Goal: Information Seeking & Learning: Learn about a topic

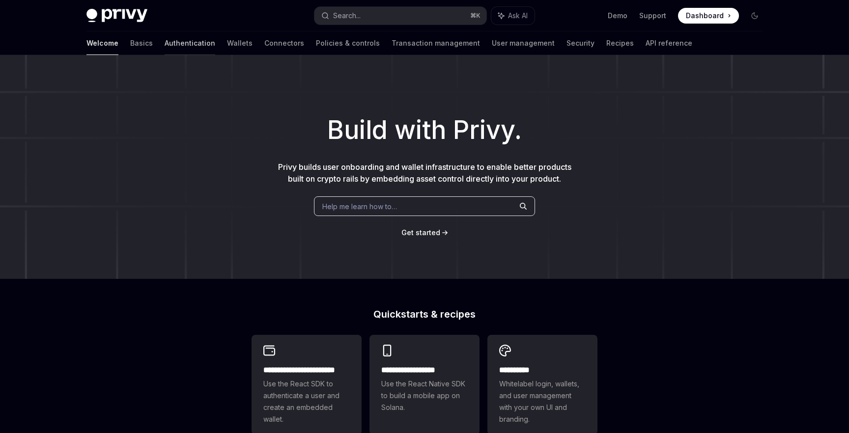
click at [165, 41] on link "Authentication" at bounding box center [190, 43] width 51 height 24
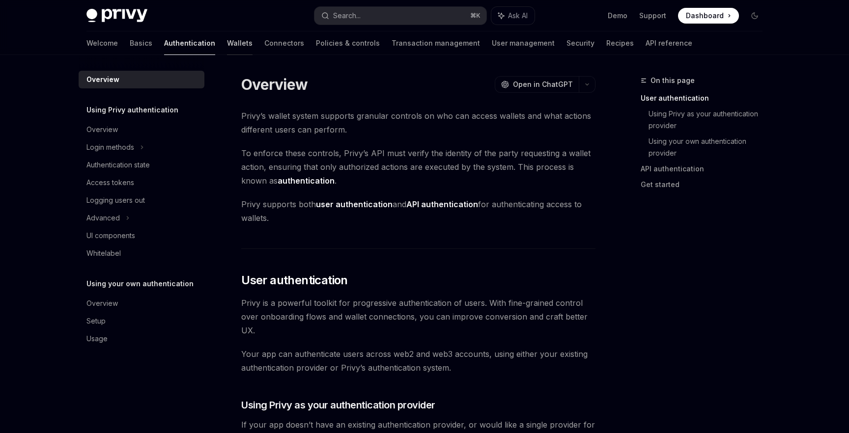
click at [227, 45] on link "Wallets" at bounding box center [240, 43] width 26 height 24
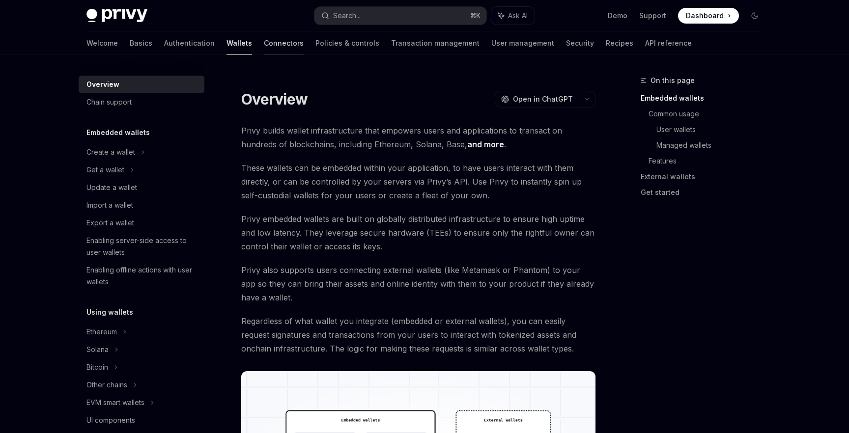
click at [264, 43] on link "Connectors" at bounding box center [284, 43] width 40 height 24
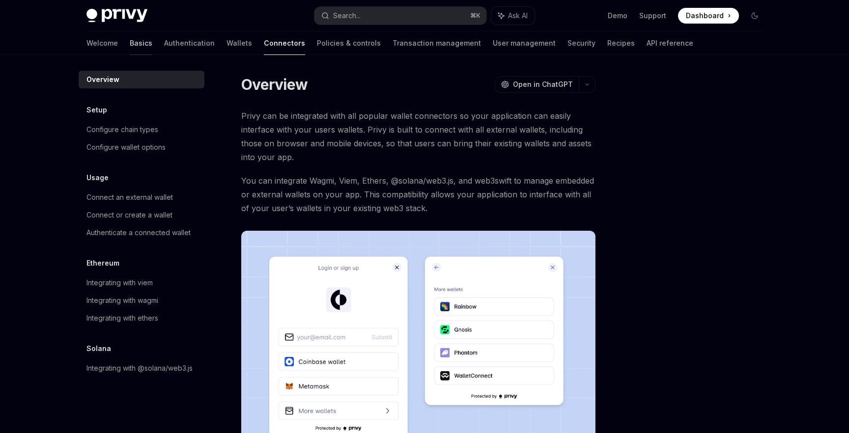
click at [130, 43] on link "Basics" at bounding box center [141, 43] width 23 height 24
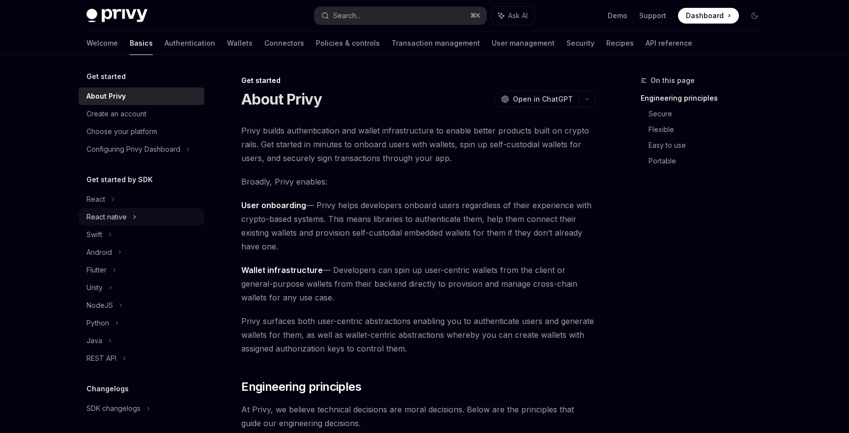
click at [117, 219] on div "React native" at bounding box center [106, 217] width 40 height 12
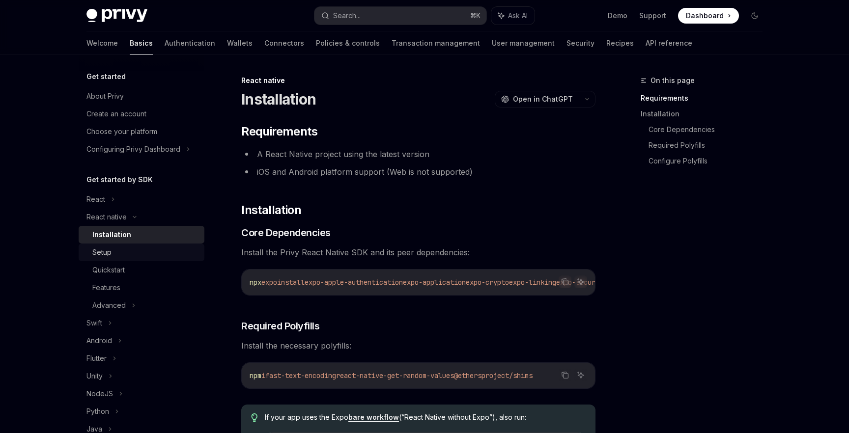
click at [116, 248] on div "Setup" at bounding box center [145, 253] width 106 height 12
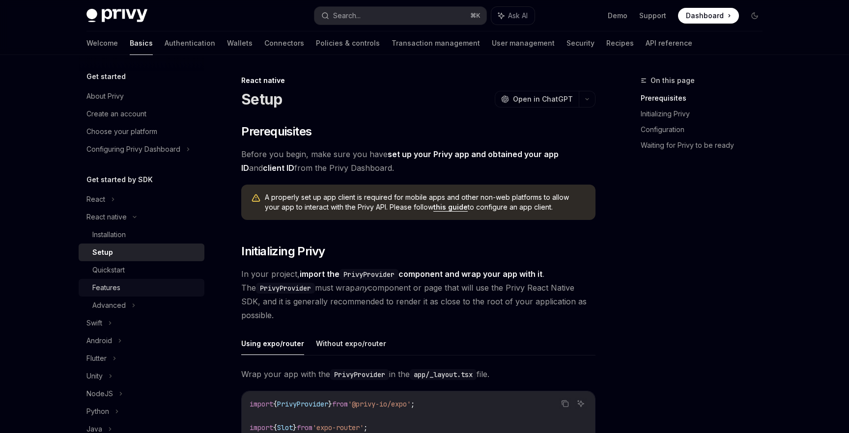
click at [119, 294] on link "Features" at bounding box center [142, 288] width 126 height 18
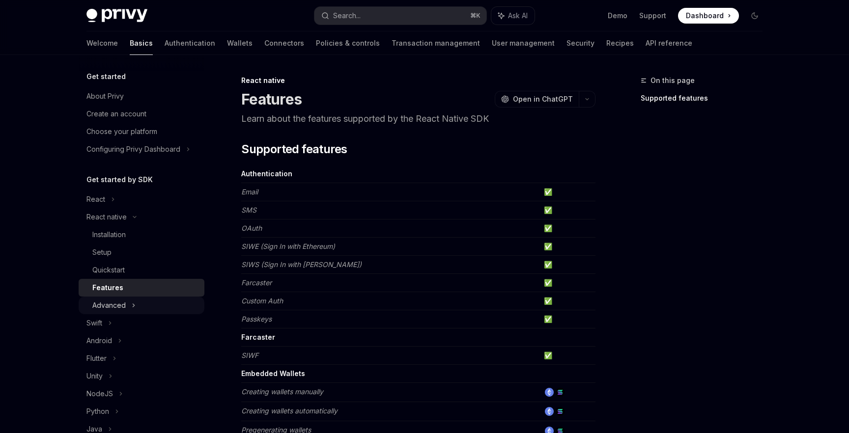
click at [121, 306] on div "Advanced" at bounding box center [108, 306] width 33 height 12
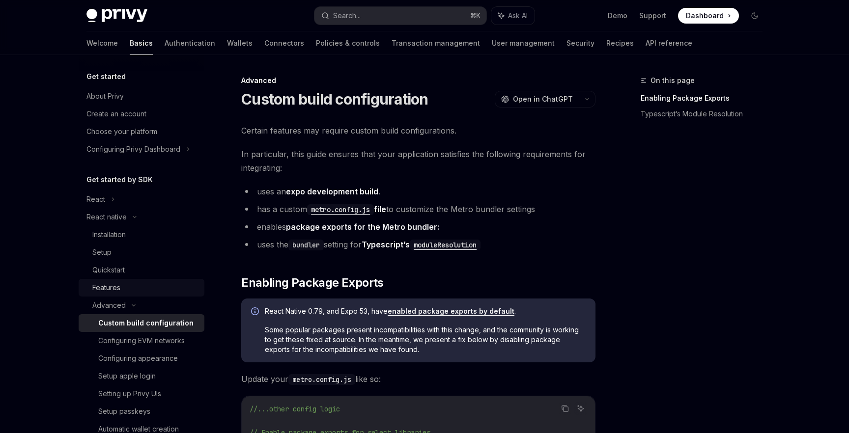
click at [130, 285] on div "Features" at bounding box center [145, 288] width 106 height 12
type textarea "*"
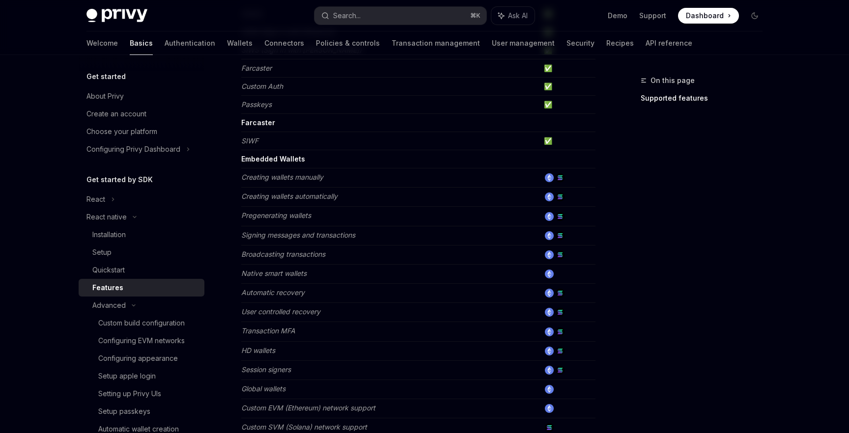
scroll to position [219, 0]
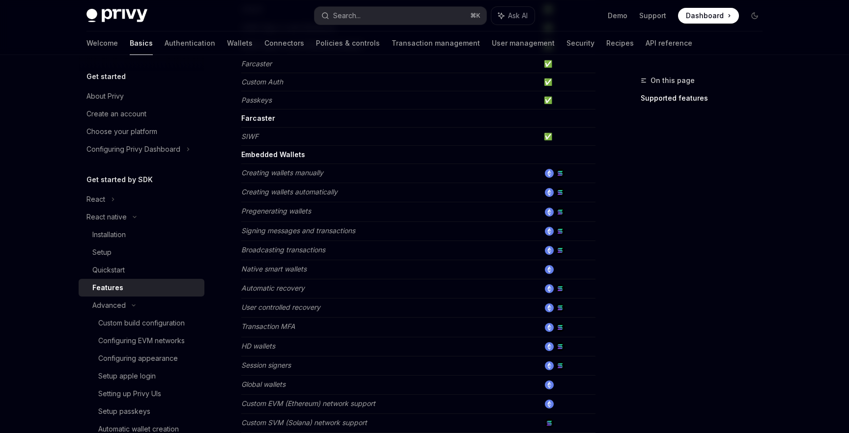
click at [246, 137] on em "SIWF" at bounding box center [249, 136] width 17 height 8
copy em "SIWF"
click at [404, 23] on button "Search... ⌘ K" at bounding box center [400, 16] width 172 height 18
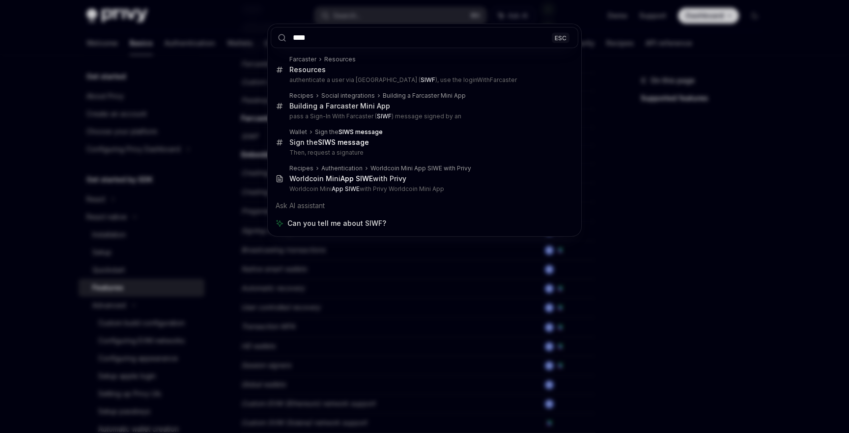
type input "****"
click at [412, 276] on div "**** ESC Farcaster Resources Resources authenticate a user via [GEOGRAPHIC_DATA…" at bounding box center [424, 216] width 849 height 433
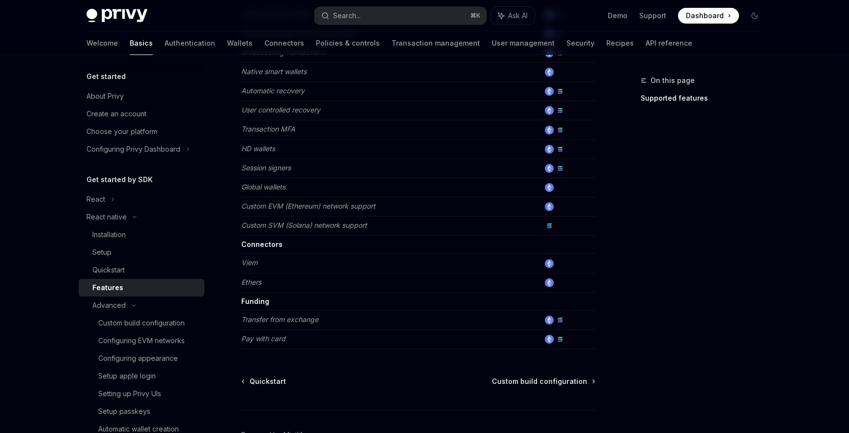
scroll to position [421, 0]
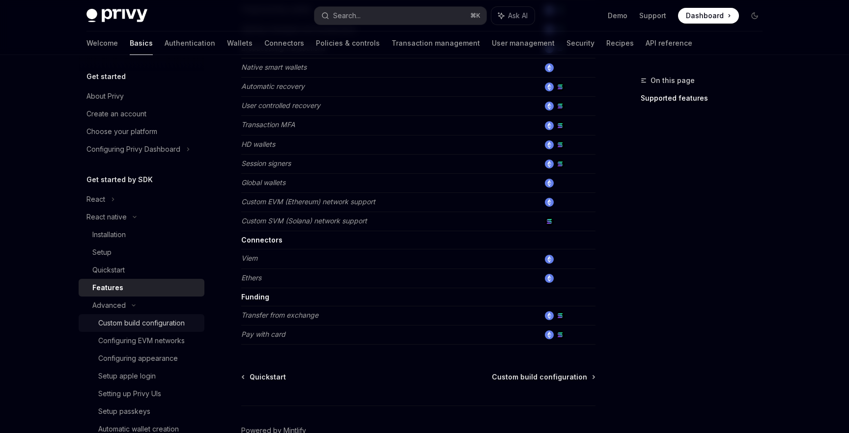
click at [160, 330] on link "Custom build configuration" at bounding box center [142, 323] width 126 height 18
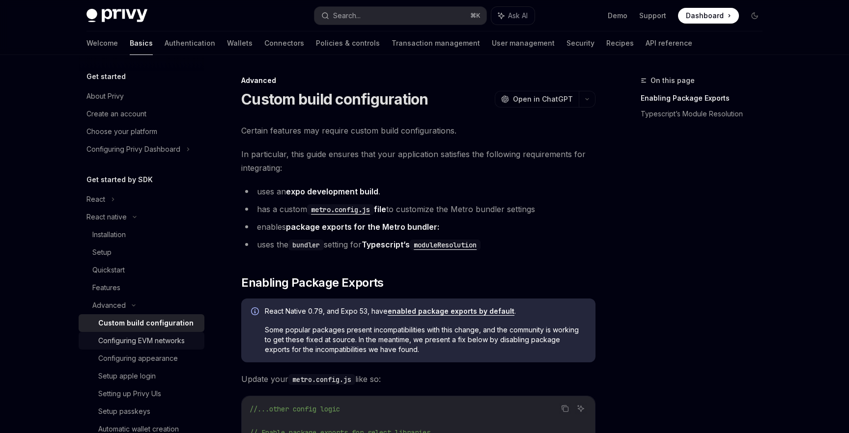
click at [160, 344] on div "Configuring EVM networks" at bounding box center [141, 341] width 86 height 12
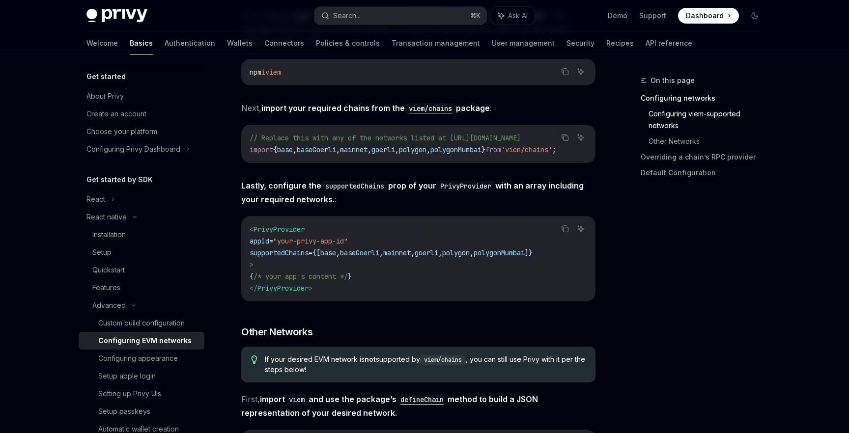
scroll to position [343, 0]
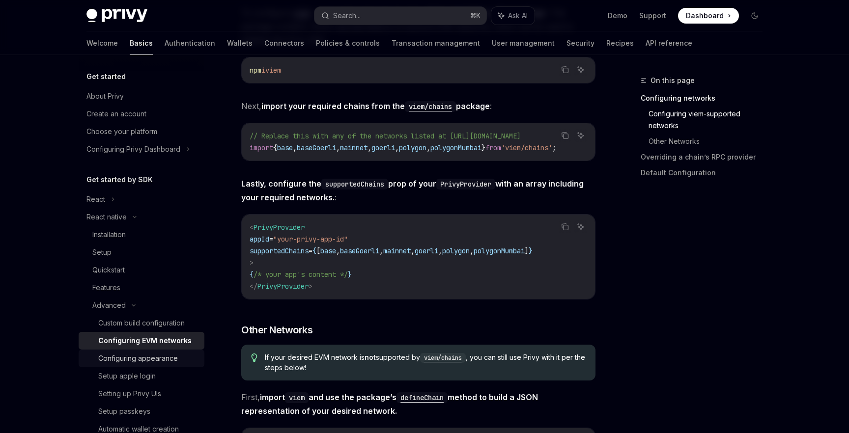
click at [196, 352] on link "Configuring appearance" at bounding box center [142, 359] width 126 height 18
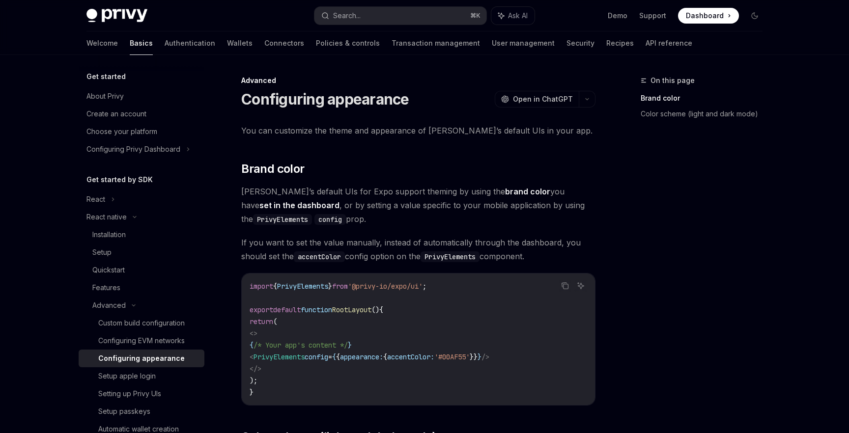
click at [180, 360] on div "Configuring appearance" at bounding box center [148, 359] width 100 height 12
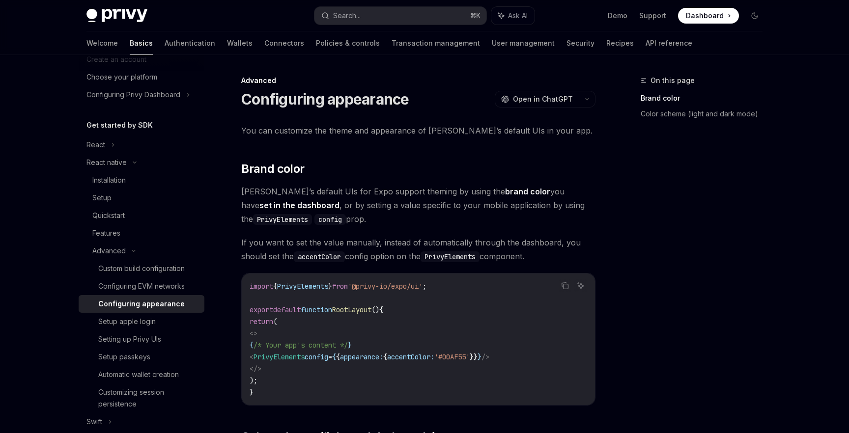
scroll to position [59, 0]
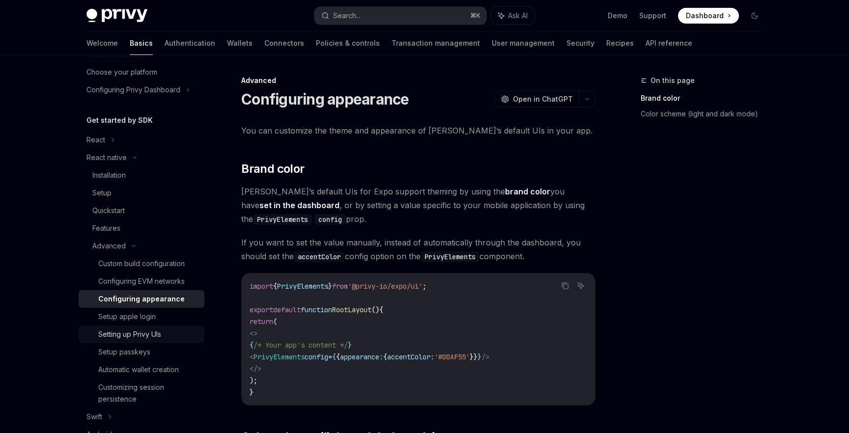
click at [170, 331] on div "Setting up Privy UIs" at bounding box center [148, 335] width 100 height 12
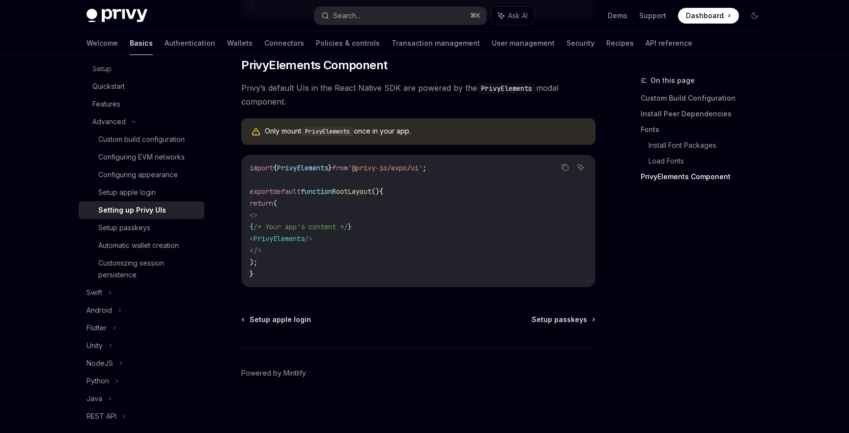
scroll to position [184, 0]
click at [173, 229] on div "Setup passkeys" at bounding box center [148, 228] width 100 height 12
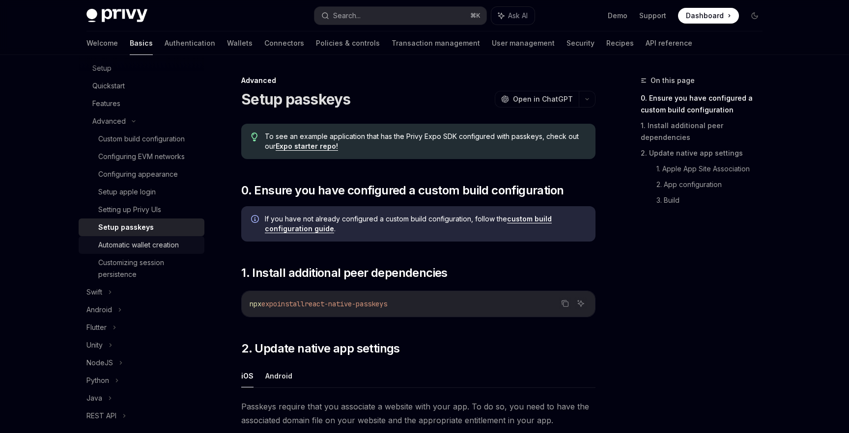
click at [172, 249] on div "Automatic wallet creation" at bounding box center [138, 245] width 81 height 12
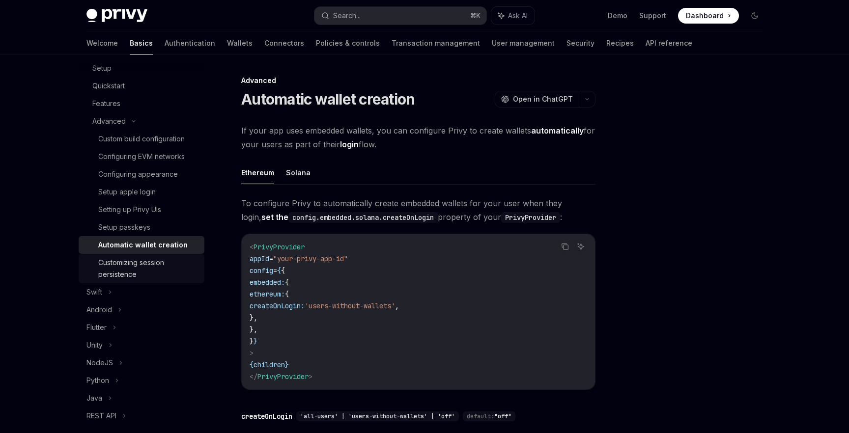
click at [171, 266] on div "Customizing session persistence" at bounding box center [148, 269] width 100 height 24
type textarea "*"
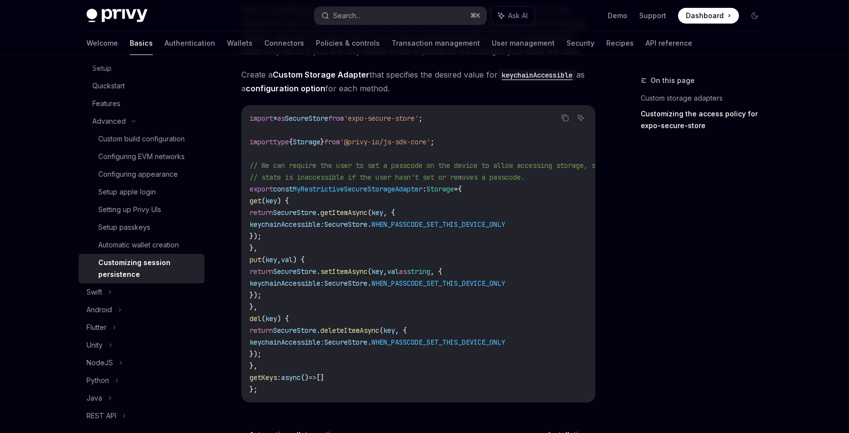
scroll to position [667, 0]
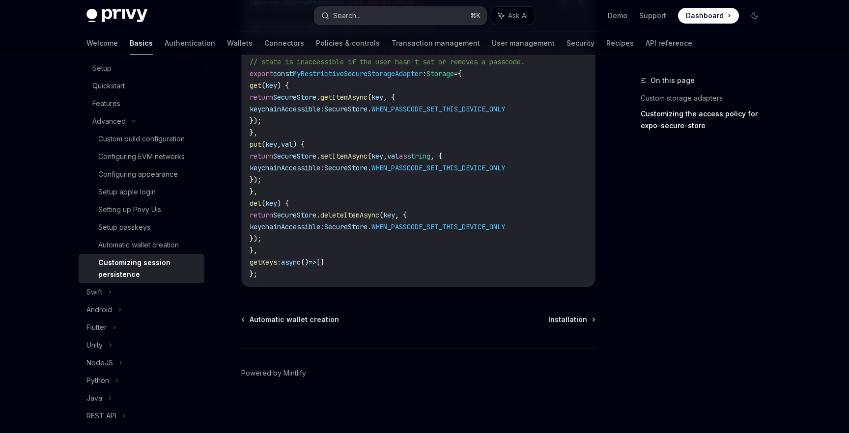
click at [360, 11] on div "Search..." at bounding box center [347, 16] width 28 height 12
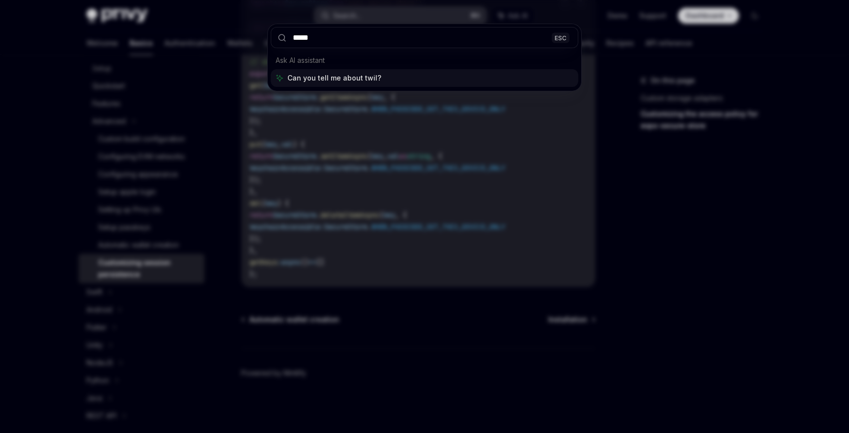
type input "******"
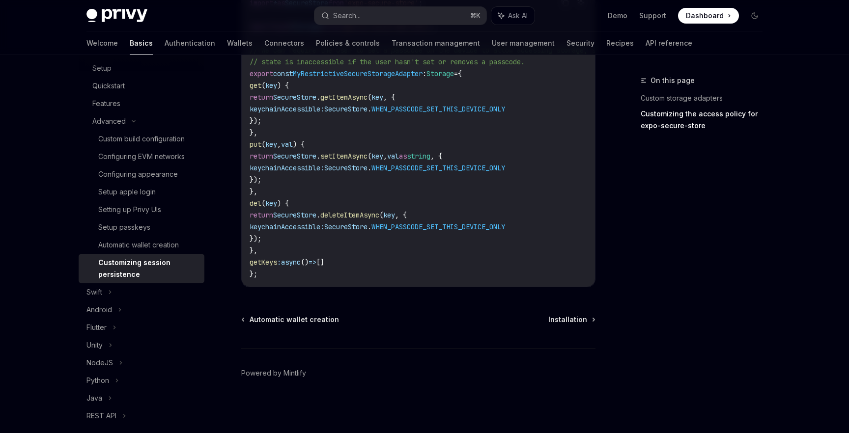
type textarea "*"
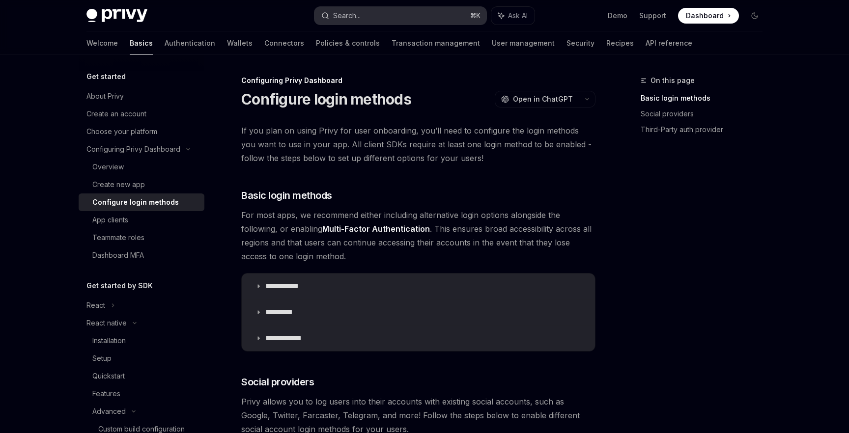
click at [372, 21] on button "Search... ⌘ K" at bounding box center [400, 16] width 172 height 18
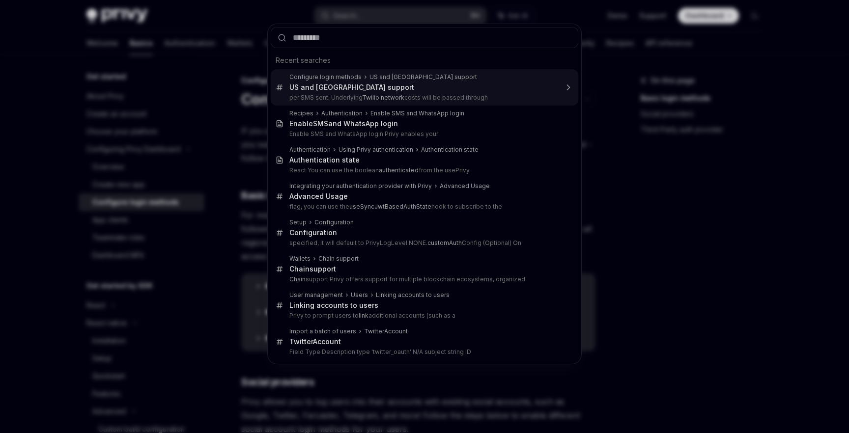
click at [340, 96] on p "per SMS sent. Underlying Twilio network costs will be passed through" at bounding box center [423, 98] width 268 height 8
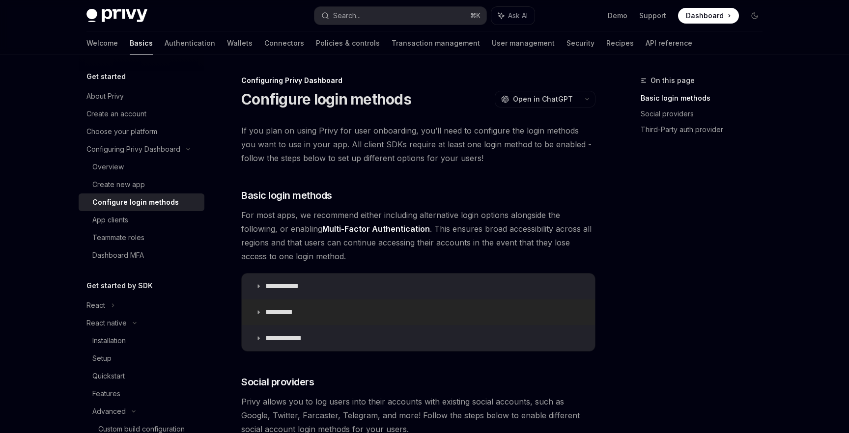
click at [284, 315] on p "*********" at bounding box center [284, 312] width 38 height 10
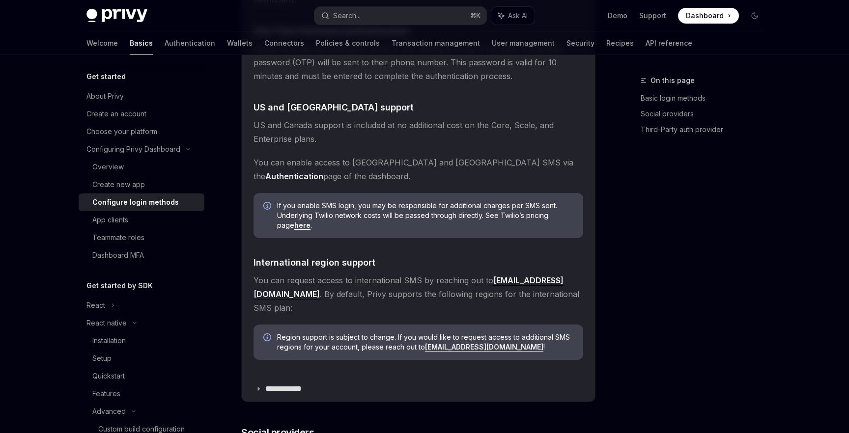
scroll to position [367, 0]
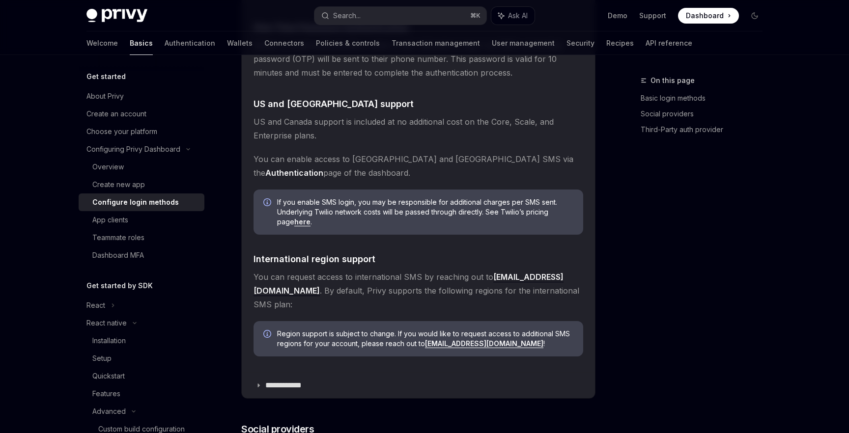
click at [294, 224] on link "here" at bounding box center [302, 222] width 16 height 9
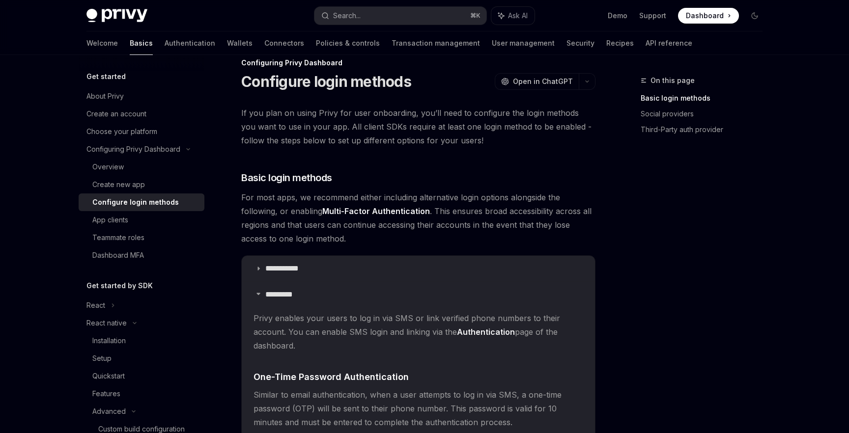
scroll to position [17, 0]
click at [446, 290] on summary "*********" at bounding box center [418, 296] width 353 height 26
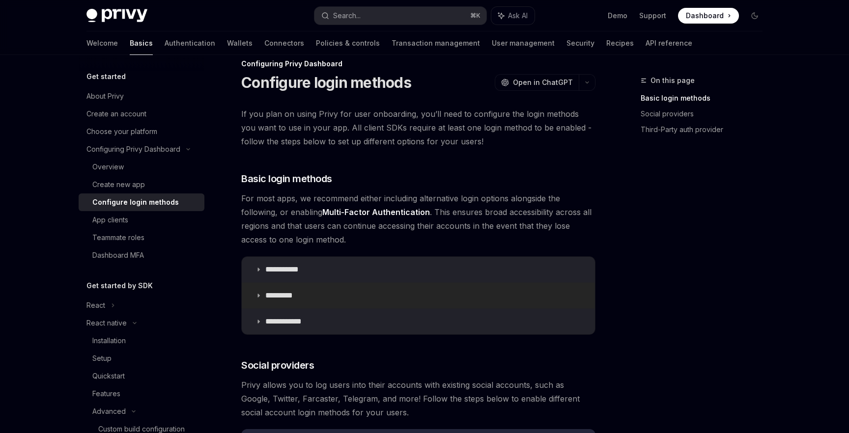
click at [446, 290] on summary "*********" at bounding box center [418, 296] width 353 height 26
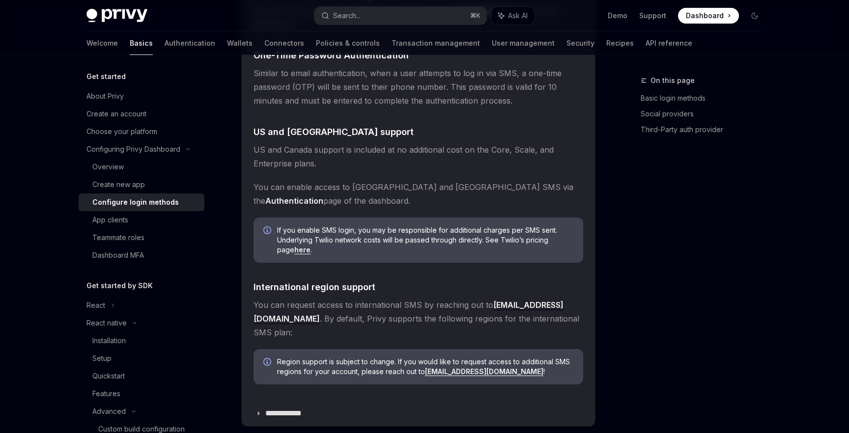
scroll to position [349, 0]
